Goal: Task Accomplishment & Management: Manage account settings

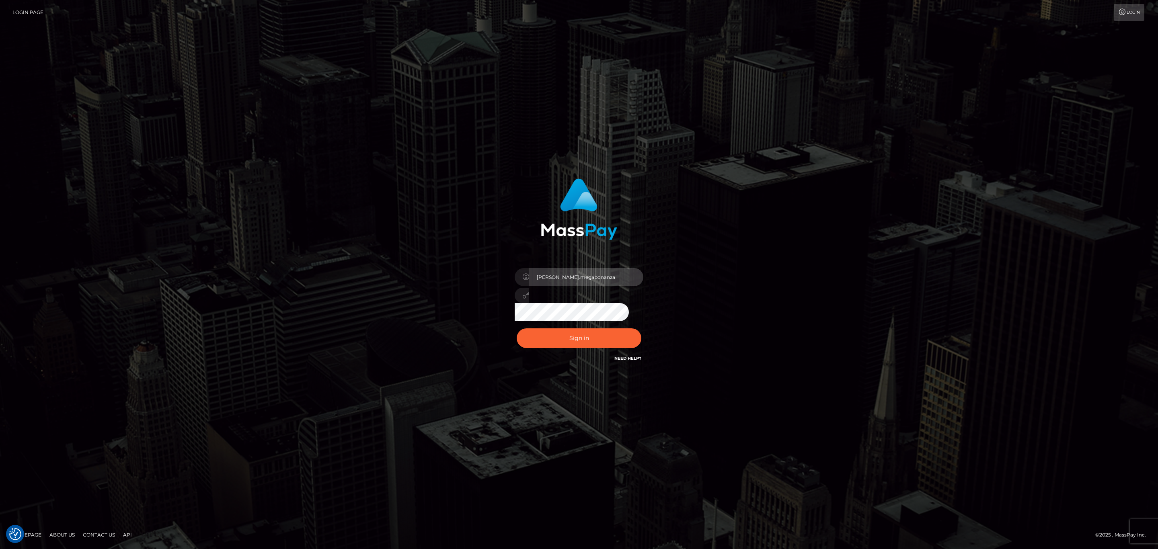
click at [591, 274] on input "sean.megabonanza" at bounding box center [586, 277] width 114 height 18
type input "SeanP.spree"
click at [588, 339] on button "Sign in" at bounding box center [579, 339] width 125 height 20
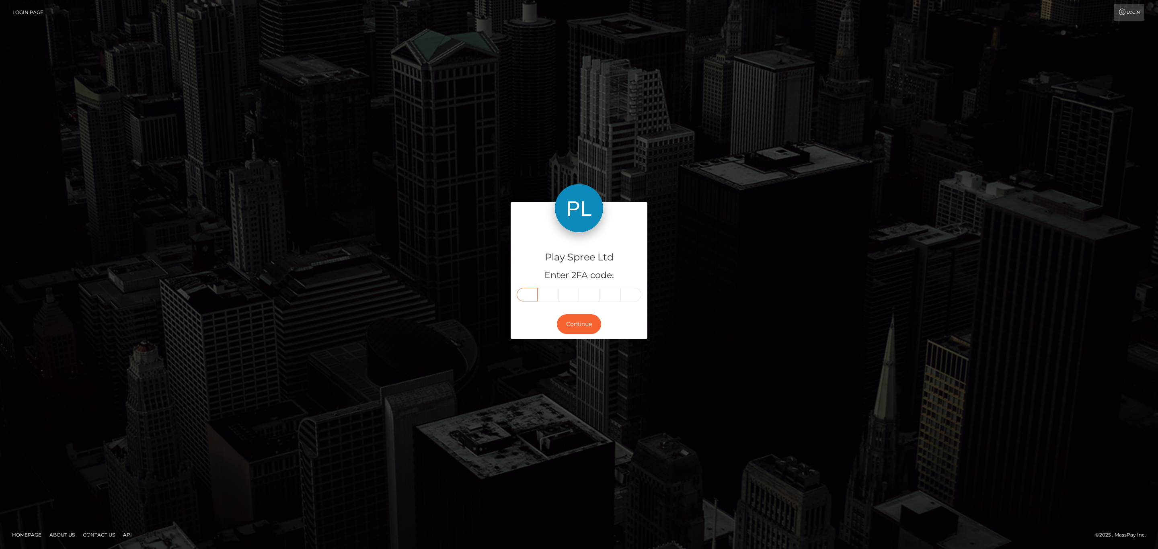
click at [531, 296] on input "text" at bounding box center [527, 295] width 21 height 14
paste input "1"
type input "1"
type input "5"
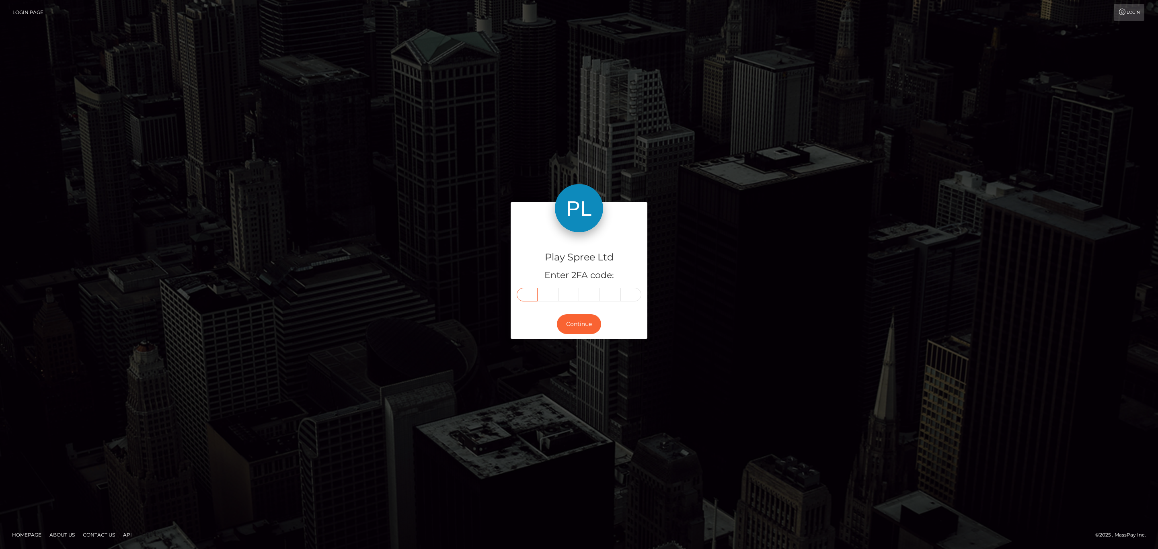
type input "3"
type input "1"
drag, startPoint x: 764, startPoint y: 158, endPoint x: 721, endPoint y: 157, distance: 43.4
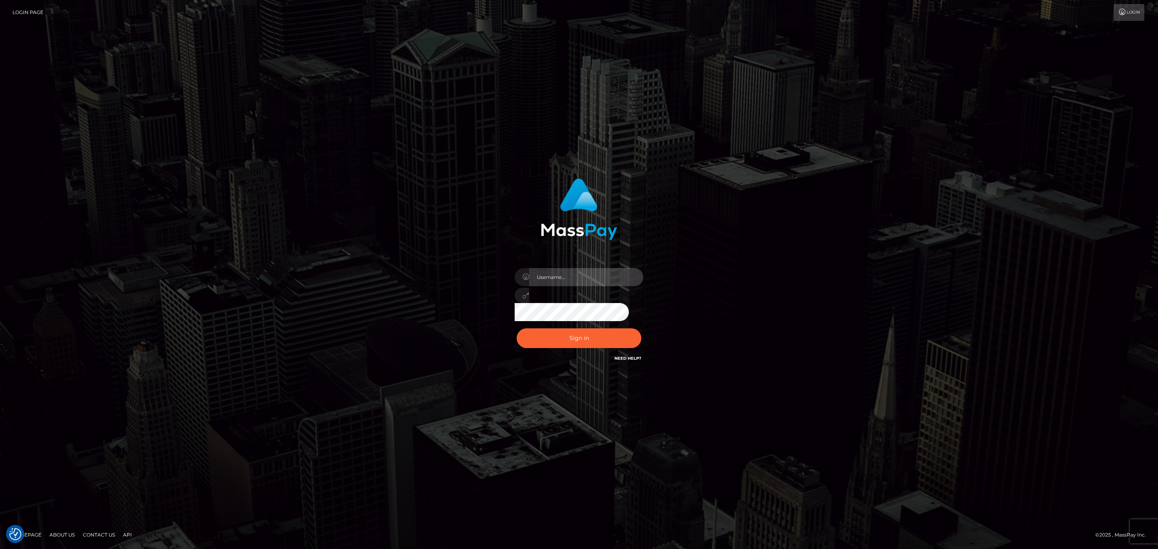
type input "SeanP.spree"
click at [599, 270] on input "SeanP.spree" at bounding box center [586, 277] width 114 height 18
click at [551, 339] on button "Sign in" at bounding box center [579, 339] width 125 height 20
type input "SeanP.spree"
click at [590, 331] on button "Sign in" at bounding box center [579, 339] width 125 height 20
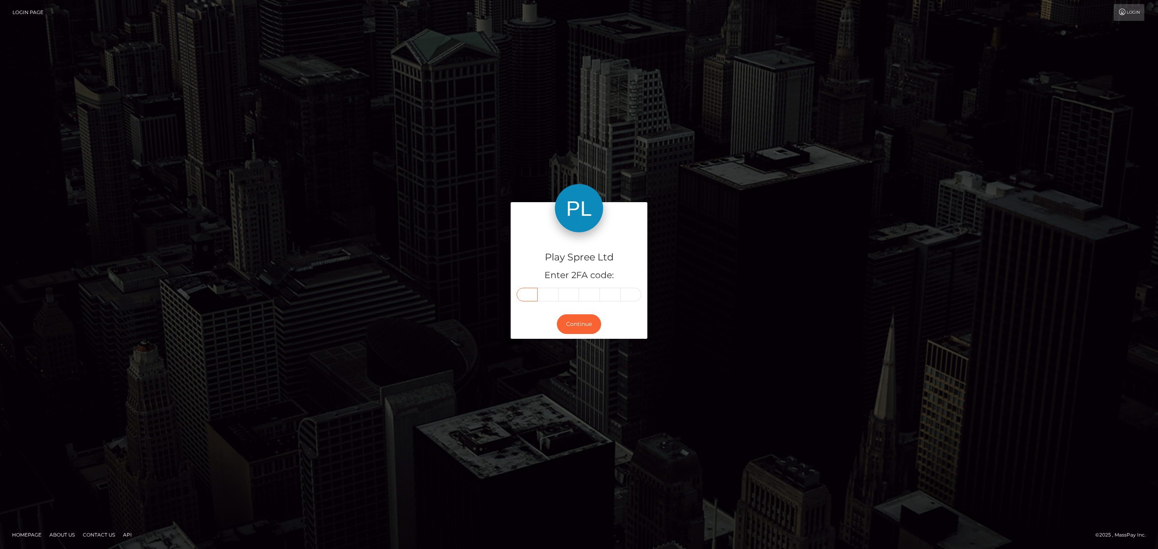
click at [532, 296] on input "text" at bounding box center [527, 295] width 21 height 14
paste input "9"
type input "9"
type input "2"
type input "0"
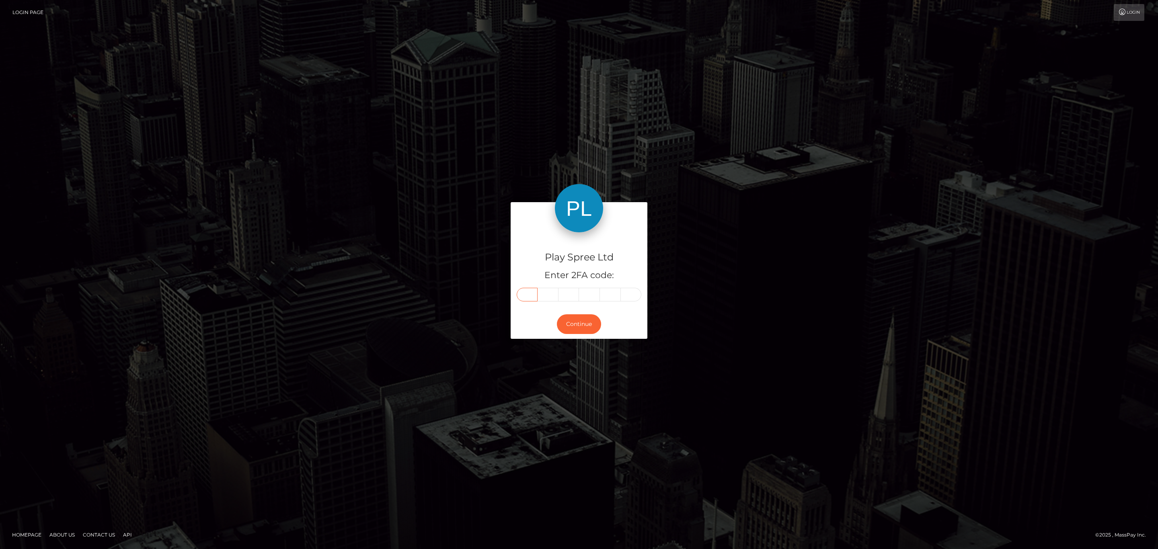
type input "2"
type input "5"
type input "4"
drag, startPoint x: 828, startPoint y: 164, endPoint x: 789, endPoint y: 161, distance: 38.7
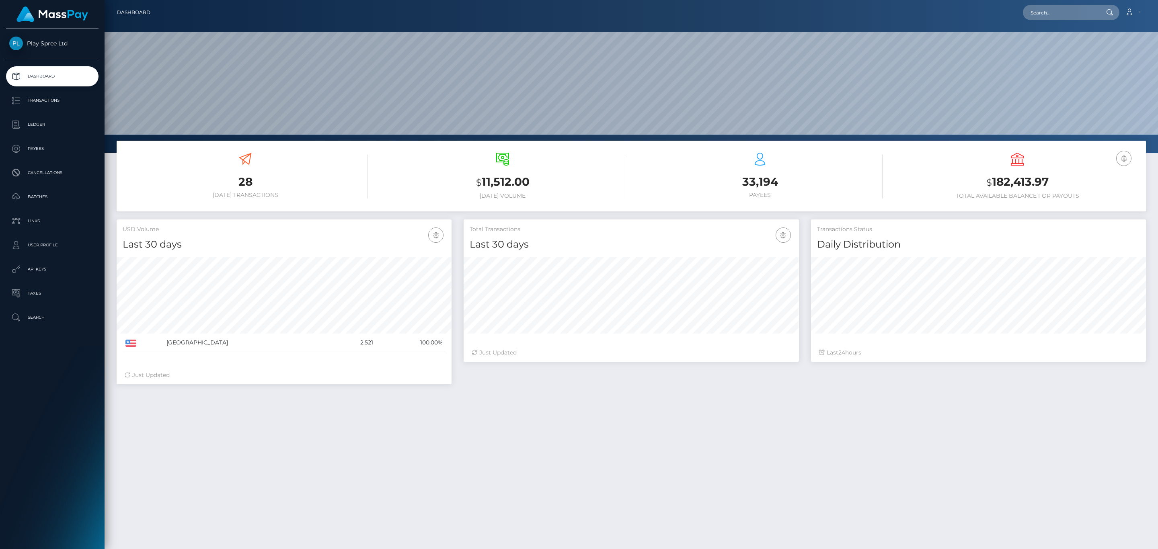
scroll to position [142, 335]
click at [58, 104] on p "Transactions" at bounding box center [52, 101] width 86 height 12
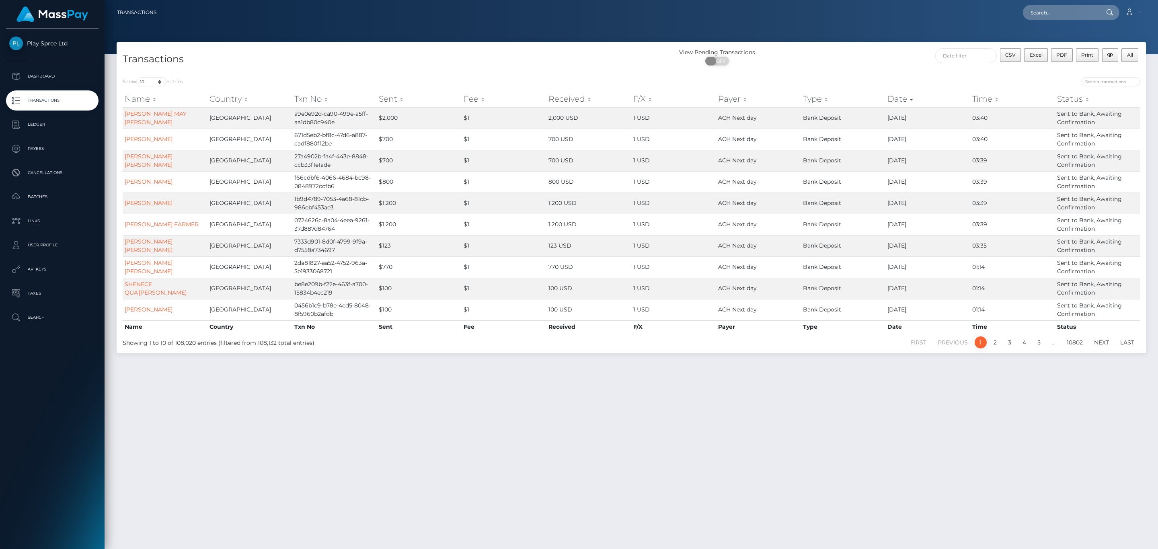
click at [723, 60] on span "OFF" at bounding box center [720, 61] width 20 height 9
checkbox input "true"
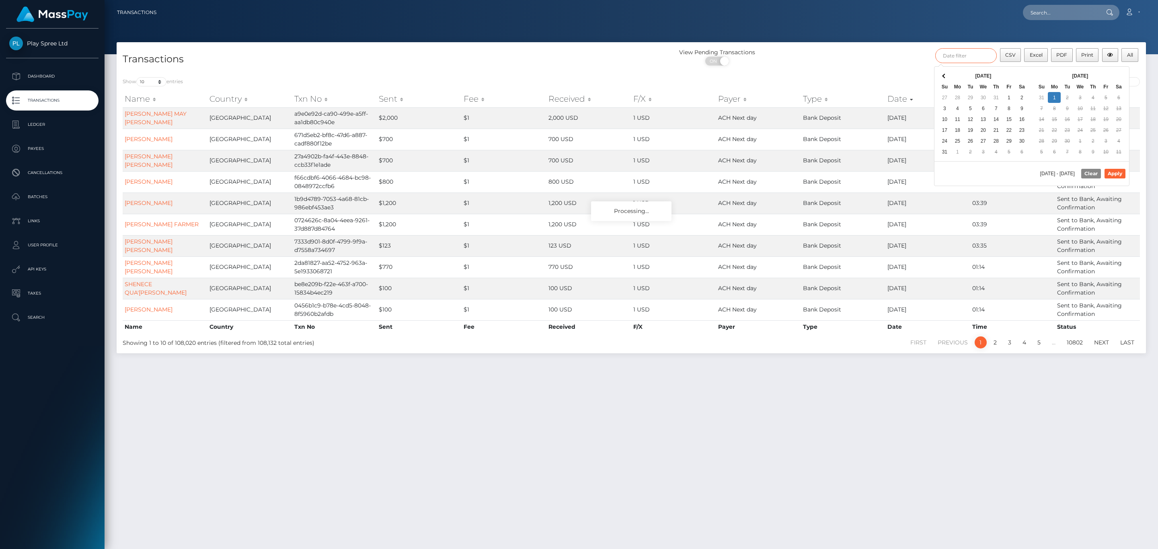
click at [943, 50] on input "text" at bounding box center [966, 55] width 62 height 15
click at [1109, 69] on div "[DATE] Su Mo Tu We Th Fr Sa 31 1 2 3 4 5 6 7 8 9 10 11 12 13 14 15 16 17 18 19 …" at bounding box center [1080, 114] width 97 height 95
click at [1114, 175] on button "Apply" at bounding box center [1115, 174] width 21 height 10
type input "[DATE] - [DATE]"
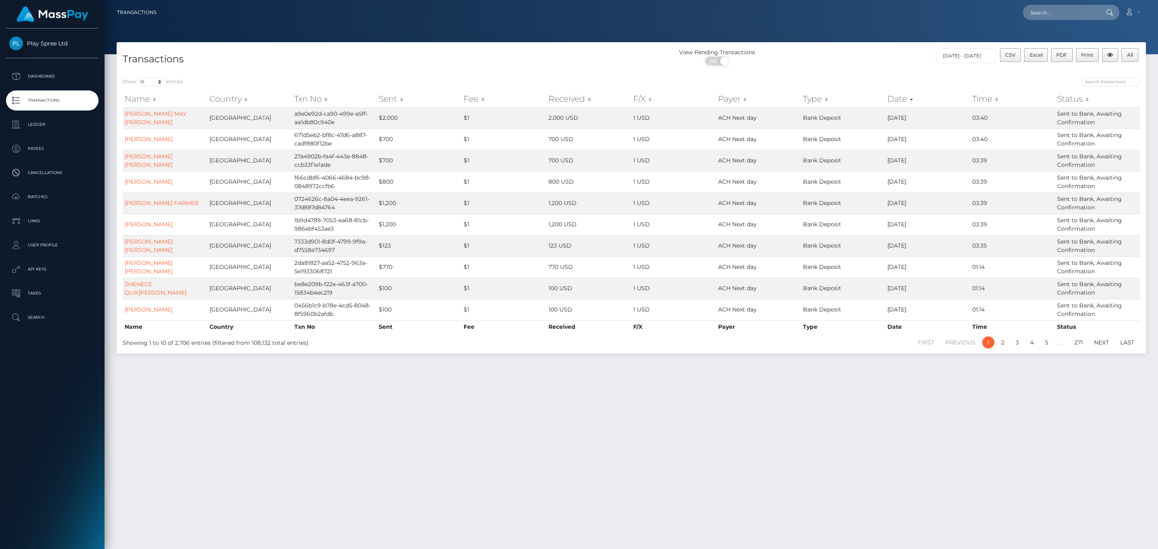
click at [779, 37] on div at bounding box center [632, 27] width 1054 height 54
click at [1136, 57] on button "All" at bounding box center [1130, 55] width 17 height 14
